Goal: Information Seeking & Learning: Learn about a topic

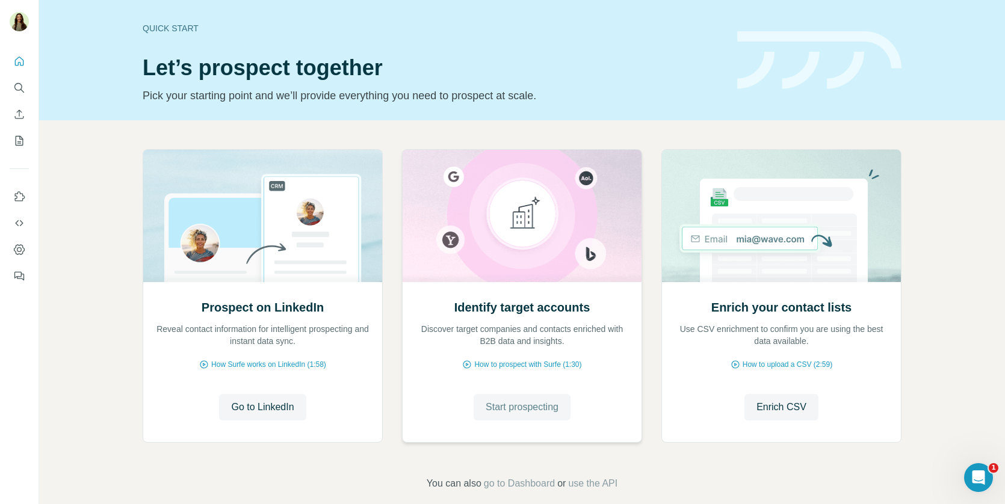
click at [507, 403] on span "Start prospecting" at bounding box center [522, 407] width 73 height 14
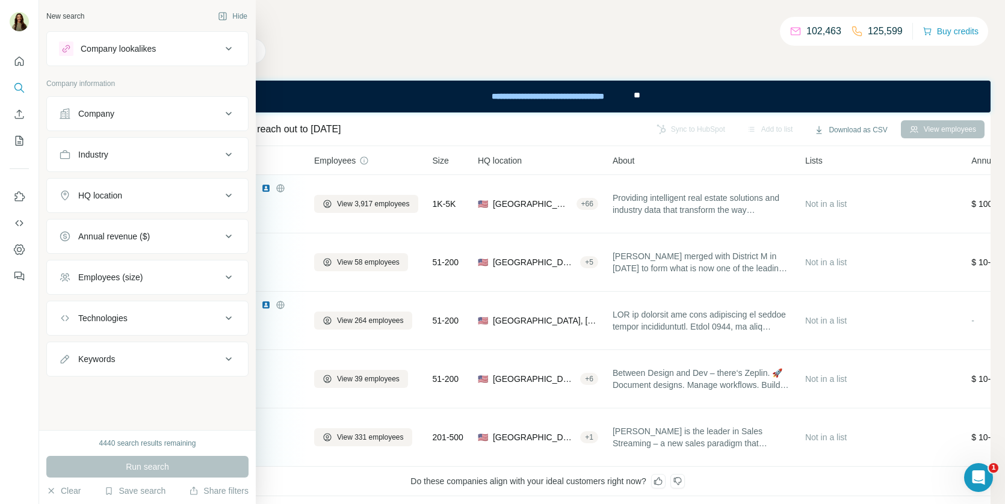
click at [108, 123] on button "Company" at bounding box center [147, 113] width 201 height 29
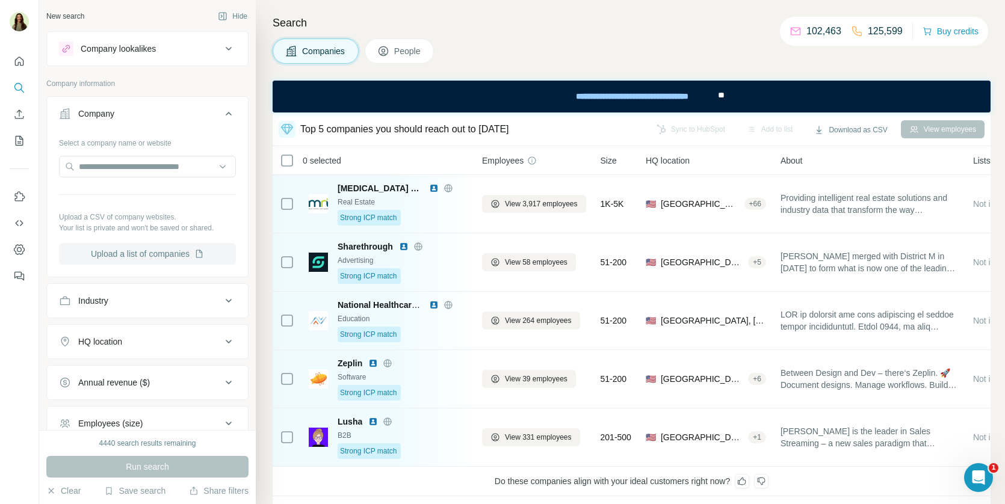
click at [128, 251] on button "Upload a list of companies" at bounding box center [147, 254] width 177 height 22
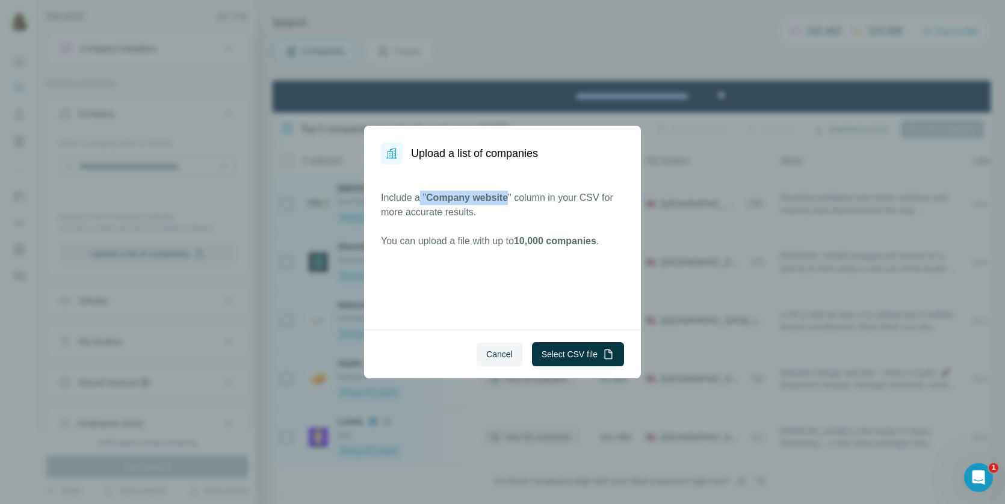
drag, startPoint x: 422, startPoint y: 197, endPoint x: 511, endPoint y: 197, distance: 89.1
click at [511, 197] on p "Include a " Company website " column in your CSV for more accurate results." at bounding box center [502, 205] width 243 height 29
click at [511, 357] on button "Cancel" at bounding box center [500, 354] width 46 height 24
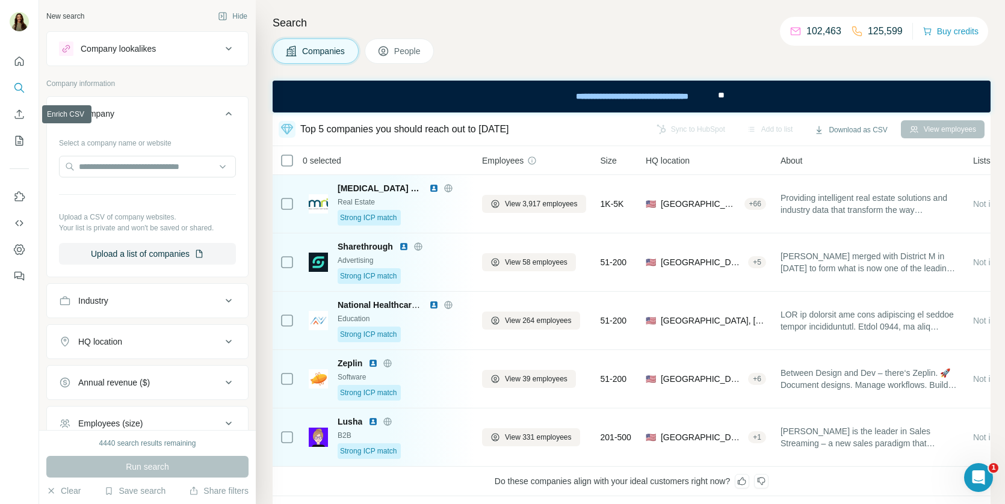
click at [20, 135] on icon "My lists" at bounding box center [19, 141] width 12 height 12
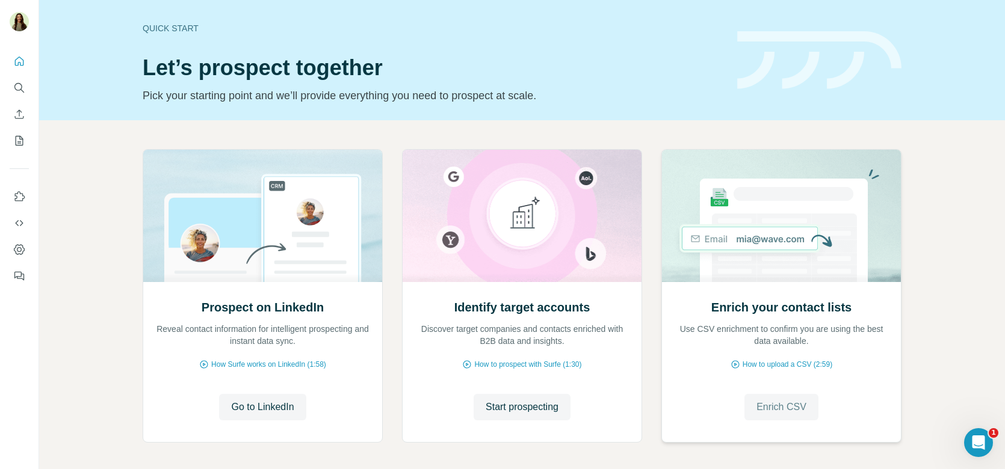
click at [761, 399] on button "Enrich CSV" at bounding box center [781, 407] width 74 height 26
drag, startPoint x: 445, startPoint y: 307, endPoint x: 539, endPoint y: 304, distance: 93.3
click at [540, 306] on div "Identify target accounts Discover target companies and contacts enriched with B…" at bounding box center [522, 323] width 215 height 48
click at [539, 304] on h2 "Identify target accounts" at bounding box center [522, 307] width 136 height 17
click at [528, 416] on button "Start prospecting" at bounding box center [522, 407] width 97 height 26
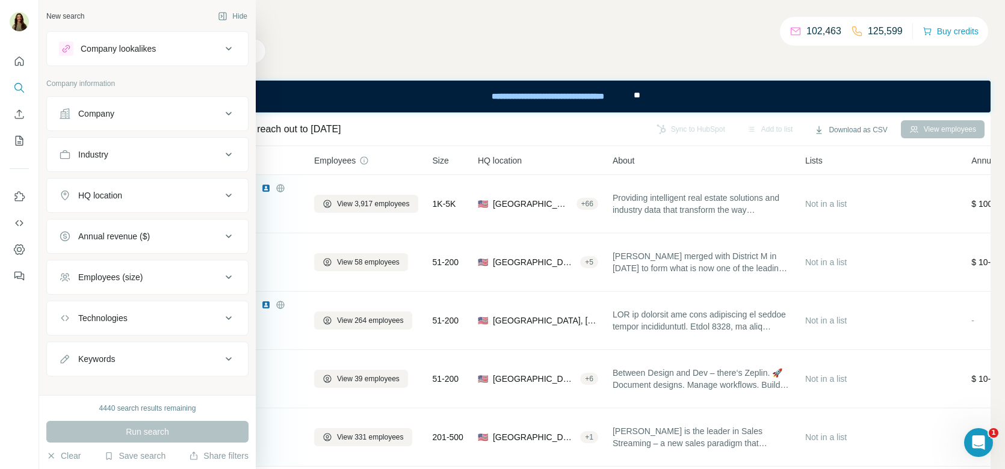
click at [104, 115] on div "Company" at bounding box center [96, 114] width 36 height 12
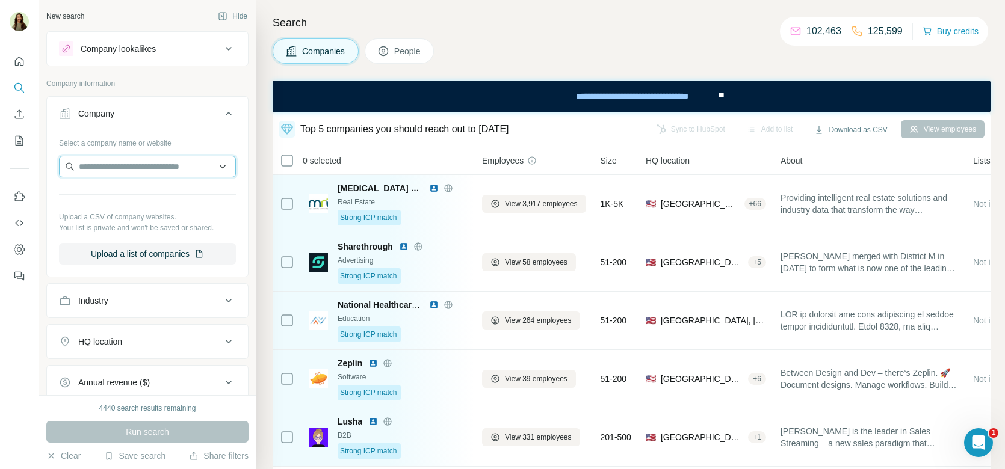
click at [103, 175] on input "text" at bounding box center [147, 167] width 177 height 22
click at [150, 110] on div "Company" at bounding box center [140, 114] width 162 height 12
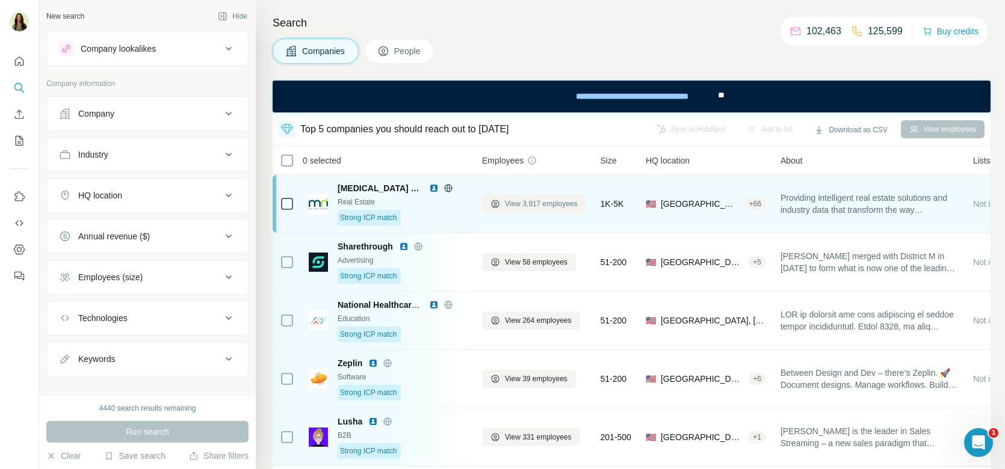
click at [515, 201] on span "View 3,917 employees" at bounding box center [541, 204] width 73 height 11
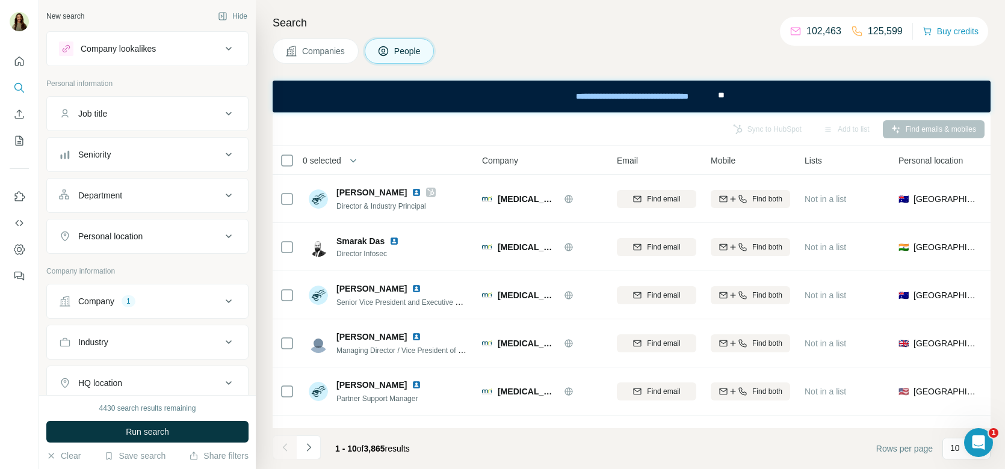
click at [170, 121] on button "Job title" at bounding box center [147, 113] width 201 height 29
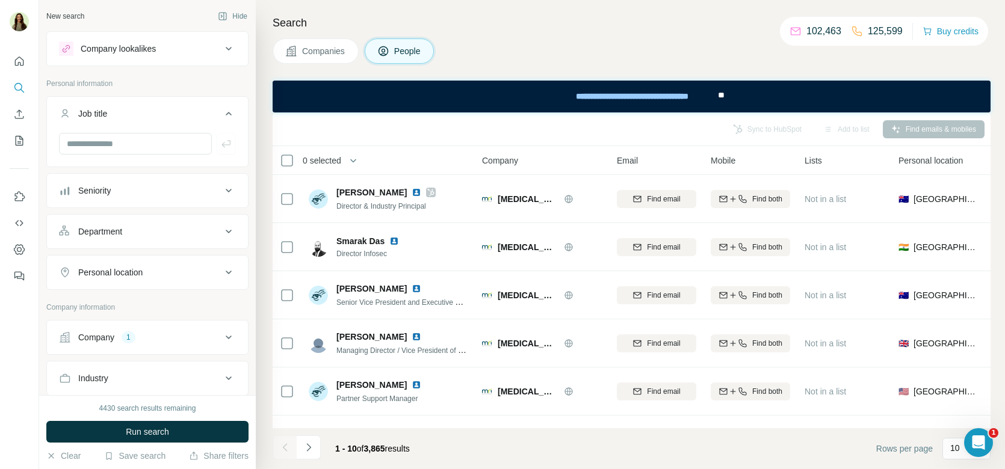
click at [117, 267] on div "Personal location" at bounding box center [110, 273] width 64 height 12
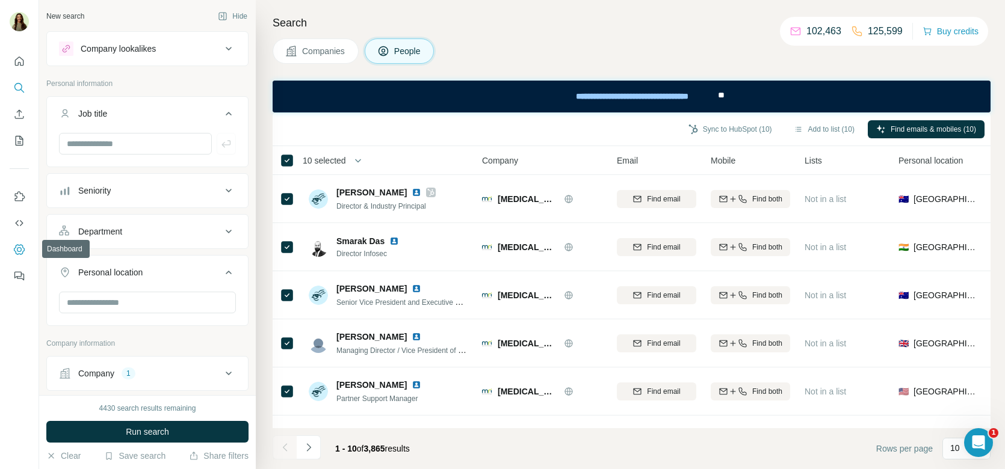
click at [25, 241] on button "Dashboard" at bounding box center [19, 250] width 19 height 22
click at [22, 61] on icon "Quick start" at bounding box center [19, 61] width 12 height 12
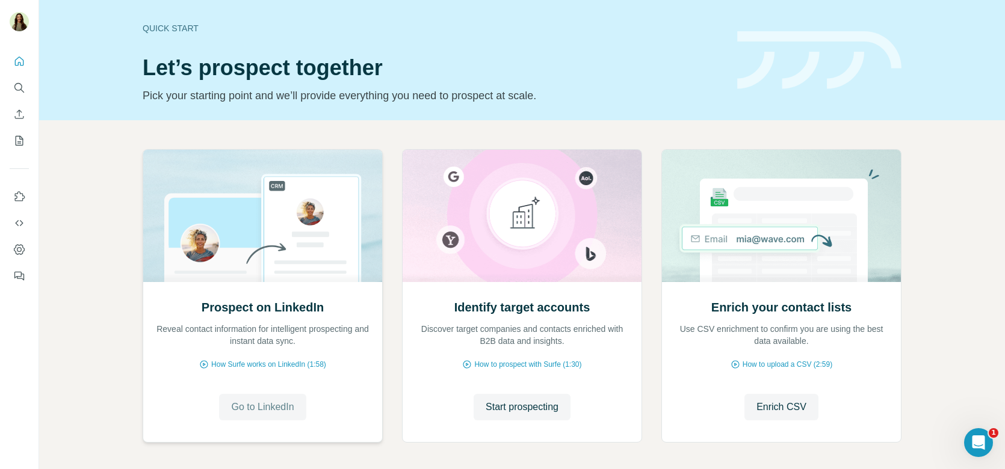
click at [260, 413] on span "Go to LinkedIn" at bounding box center [262, 407] width 63 height 14
